Goal: Find specific page/section: Find specific page/section

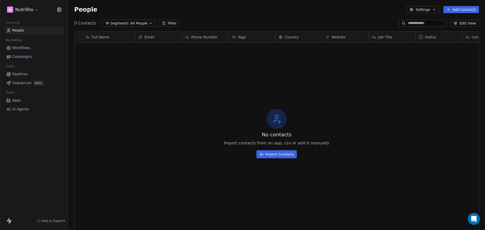
click at [24, 4] on div "N Nutrilho" at bounding box center [34, 9] width 68 height 19
click at [23, 7] on html "N Nutrilho Contacts People Marketing Workflows Campaigns Sales Pipelines Sequen…" at bounding box center [242, 134] width 485 height 268
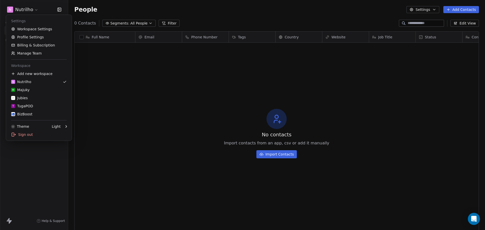
click at [227, 74] on html "N Nutrilho Contacts People Marketing Workflows Campaigns Sales Pipelines Sequen…" at bounding box center [242, 134] width 485 height 268
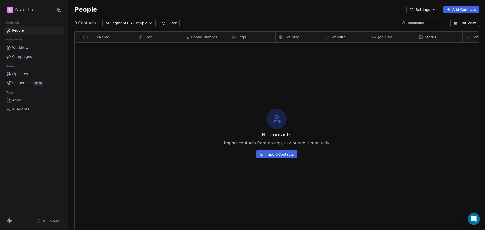
click at [56, 222] on span "Help & Support" at bounding box center [53, 221] width 23 height 4
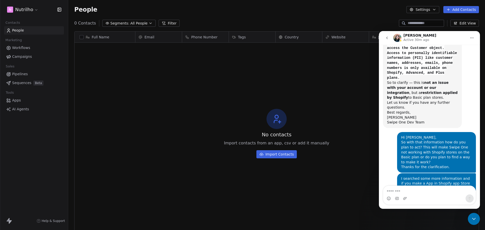
scroll to position [1512, 0]
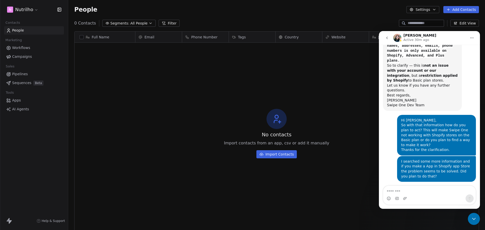
click at [19, 32] on span "People" at bounding box center [18, 30] width 12 height 5
click at [31, 10] on html "N Nutrilho Contacts People Marketing Workflows Campaigns Sales Pipelines Sequen…" at bounding box center [242, 134] width 485 height 268
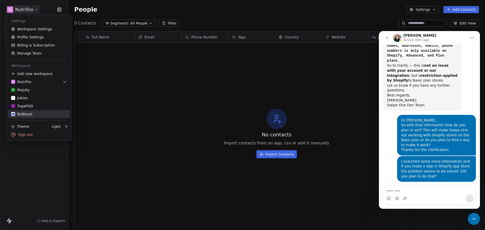
click at [34, 112] on div "BizBoost" at bounding box center [39, 114] width 56 height 5
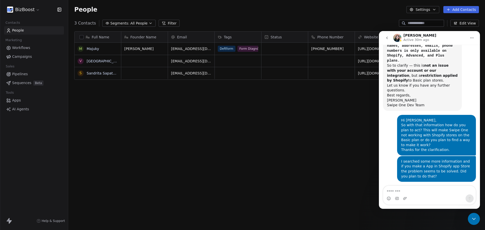
scroll to position [199, 413]
click at [476, 221] on icon "Close Intercom Messenger" at bounding box center [474, 219] width 6 height 6
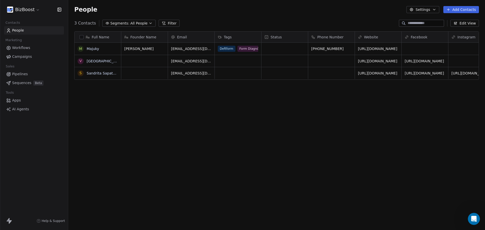
scroll to position [1512, 0]
